Goal: Download file/media

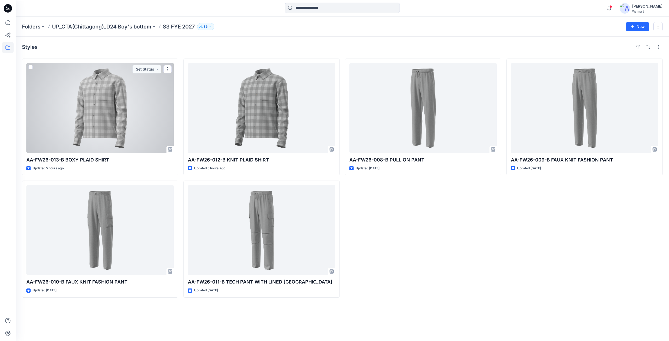
drag, startPoint x: 103, startPoint y: 110, endPoint x: 102, endPoint y: 114, distance: 4.6
click at [103, 110] on div at bounding box center [99, 108] width 147 height 90
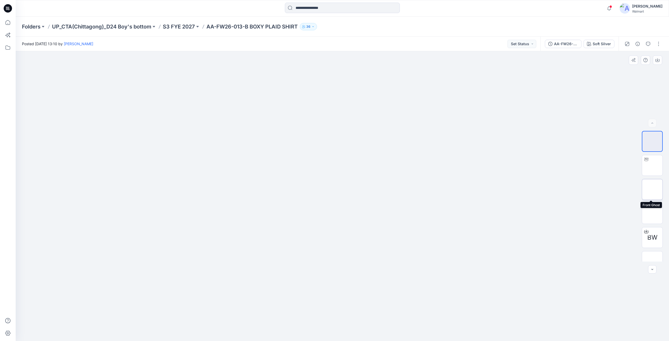
click at [652, 189] on img at bounding box center [652, 189] width 0 height 0
click at [4, 8] on icon at bounding box center [8, 8] width 8 height 8
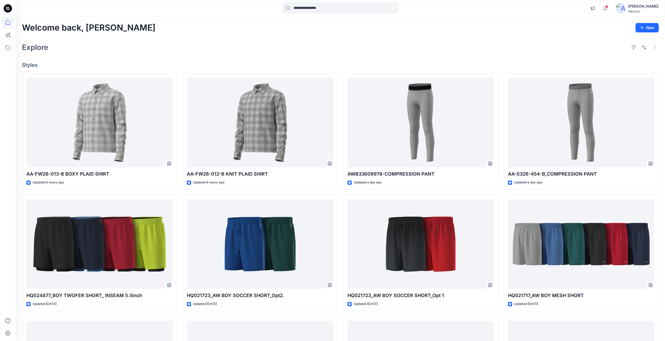
drag, startPoint x: 8, startPoint y: 7, endPoint x: 181, endPoint y: 114, distance: 203.1
click at [9, 7] on icon at bounding box center [8, 8] width 8 height 17
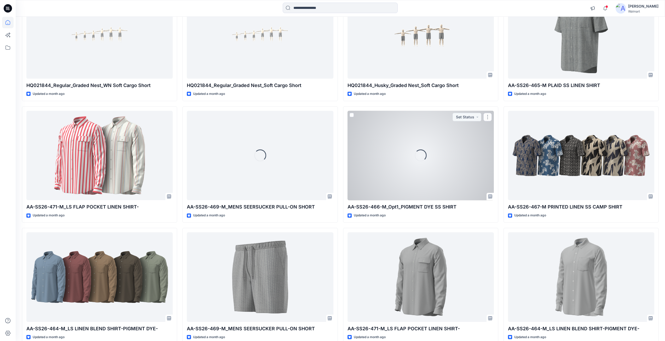
scroll to position [2304, 0]
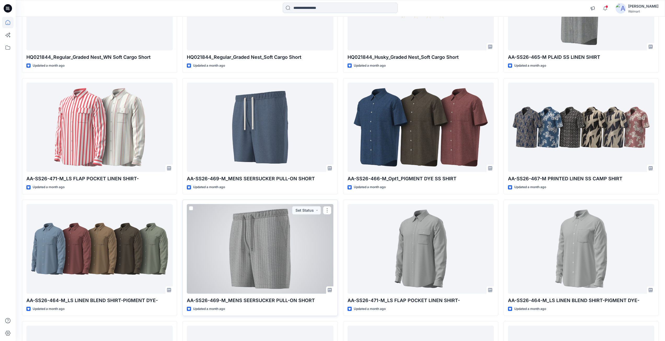
click at [255, 250] on div at bounding box center [260, 249] width 146 height 90
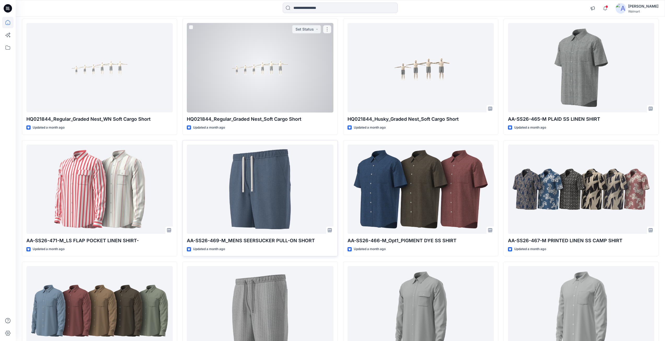
scroll to position [2277, 0]
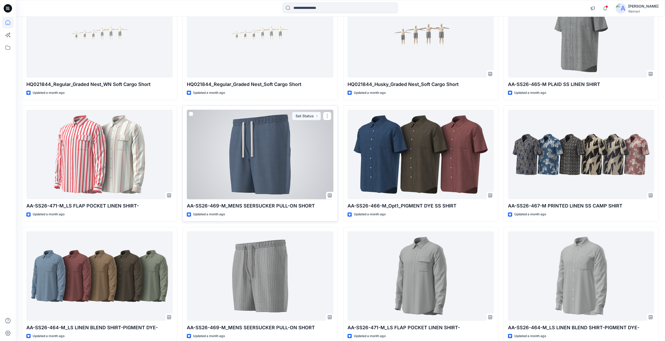
click at [256, 142] on div at bounding box center [260, 155] width 146 height 90
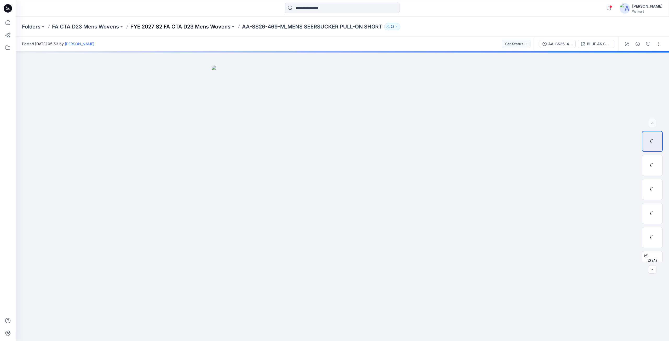
click at [182, 26] on p "FYE 2027 S2 FA CTA D23 Mens Wovens" at bounding box center [180, 26] width 100 height 7
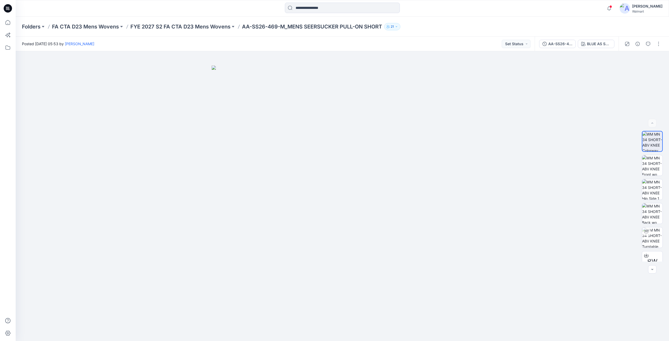
click at [8, 8] on icon at bounding box center [8, 8] width 8 height 17
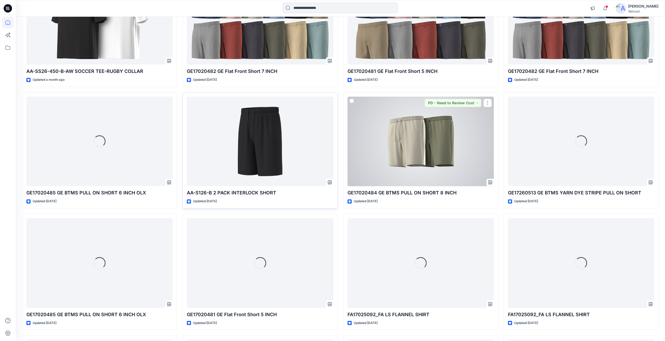
scroll to position [2899, 0]
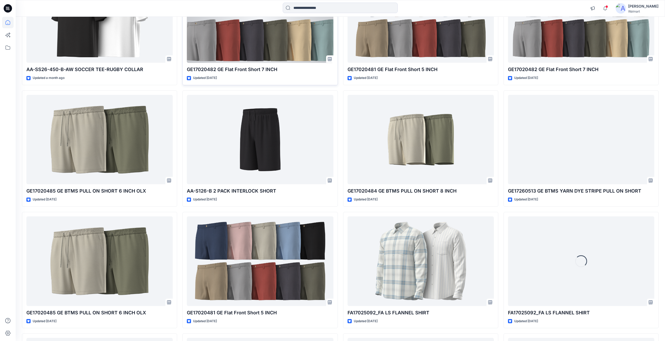
click at [246, 46] on div at bounding box center [260, 18] width 146 height 90
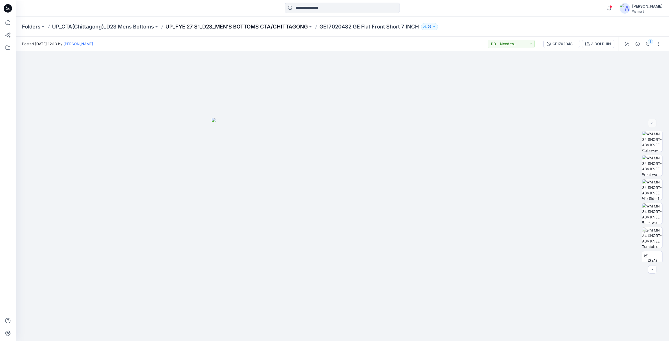
click at [187, 27] on p "UP_FYE 27 S1_D23_MEN’S BOTTOMS CTA/CHITTAGONG" at bounding box center [236, 26] width 142 height 7
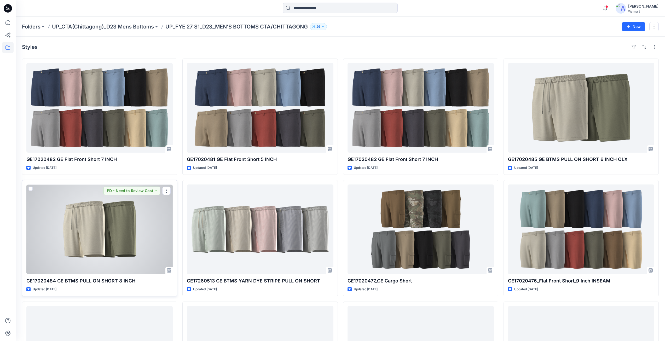
click at [118, 242] on div at bounding box center [99, 229] width 146 height 90
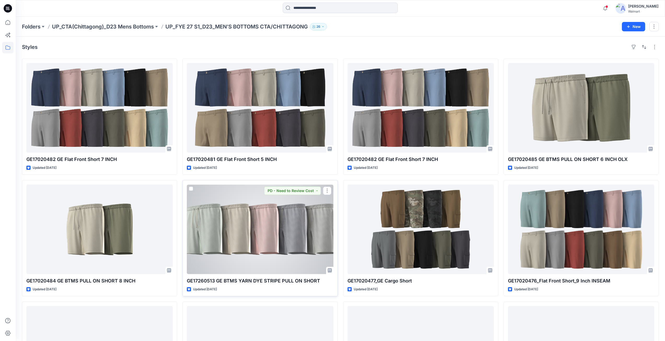
click at [234, 242] on div at bounding box center [260, 229] width 146 height 90
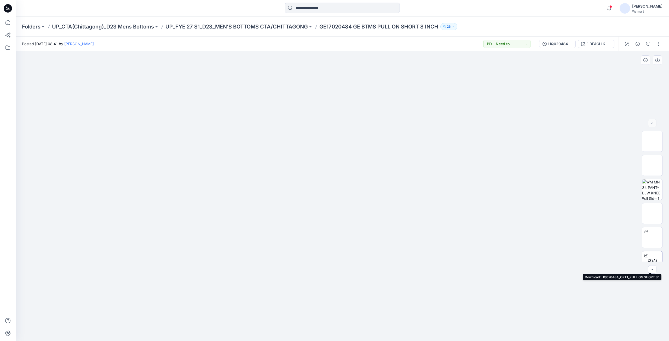
click at [645, 255] on icon at bounding box center [646, 255] width 4 height 4
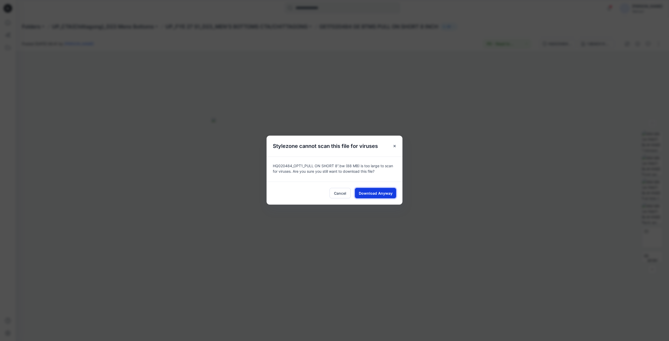
click at [370, 193] on span "Download Anyway" at bounding box center [376, 192] width 34 height 5
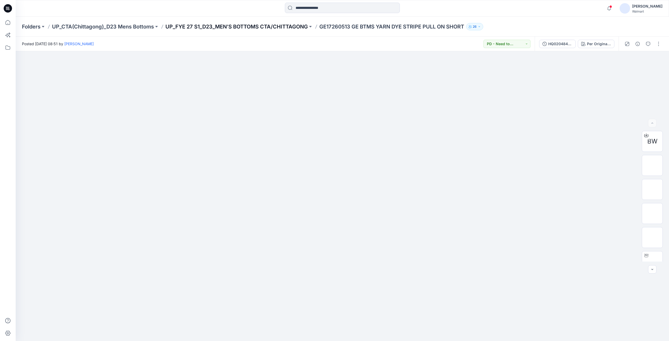
click at [259, 26] on p "UP_FYE 27 S1_D23_MEN’S BOTTOMS CTA/CHITTAGONG" at bounding box center [236, 26] width 142 height 7
click at [644, 220] on icon at bounding box center [646, 221] width 4 height 4
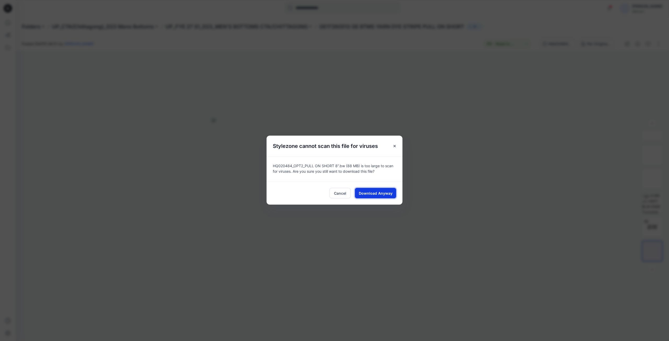
click at [370, 192] on span "Download Anyway" at bounding box center [376, 192] width 34 height 5
